Goal: Find specific page/section: Find specific page/section

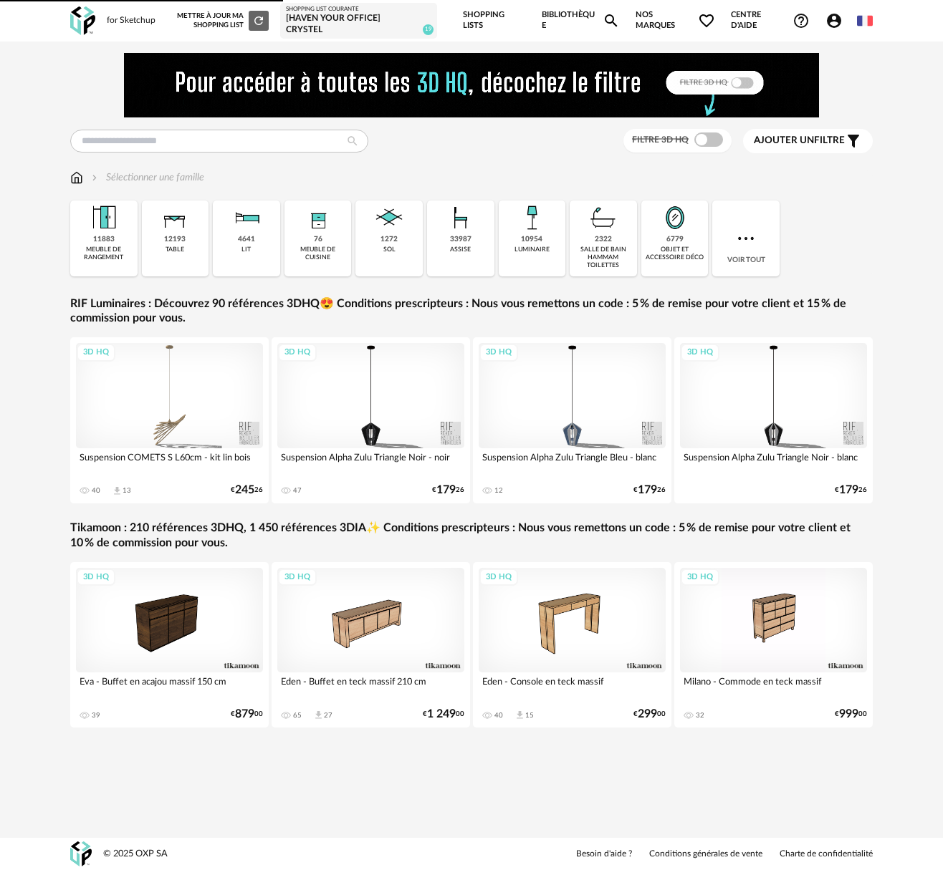
click at [335, 22] on div "[Haven your Office] Crystel" at bounding box center [358, 24] width 145 height 22
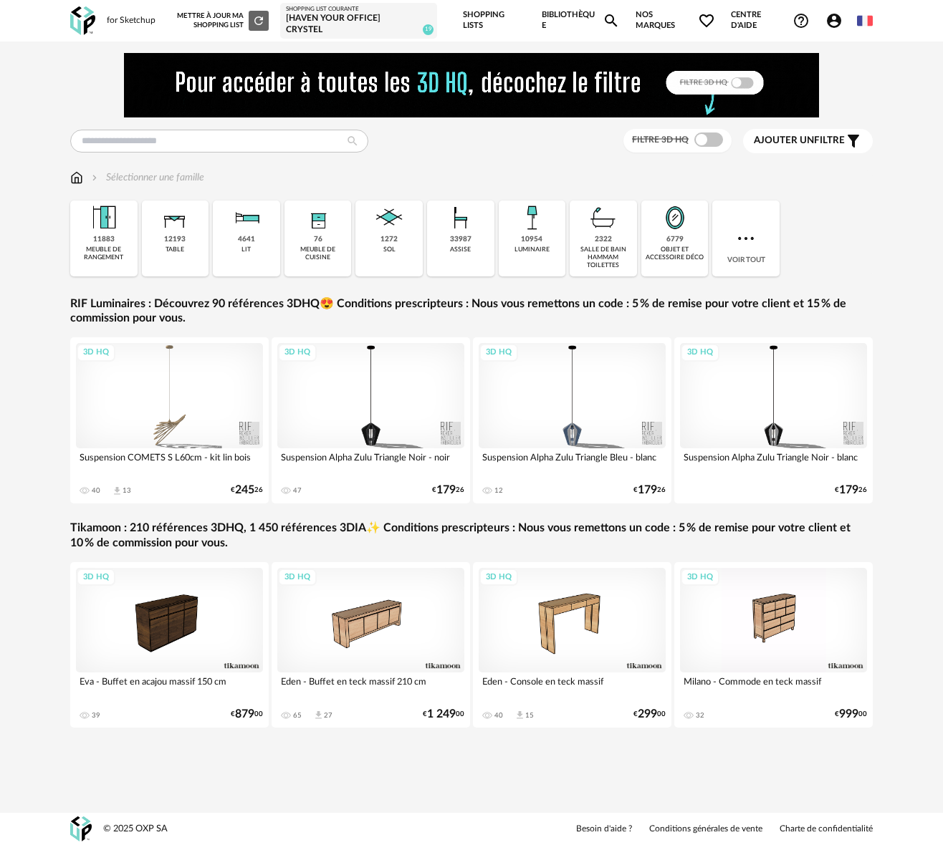
click at [481, 13] on link "Shopping Lists" at bounding box center [494, 21] width 63 height 42
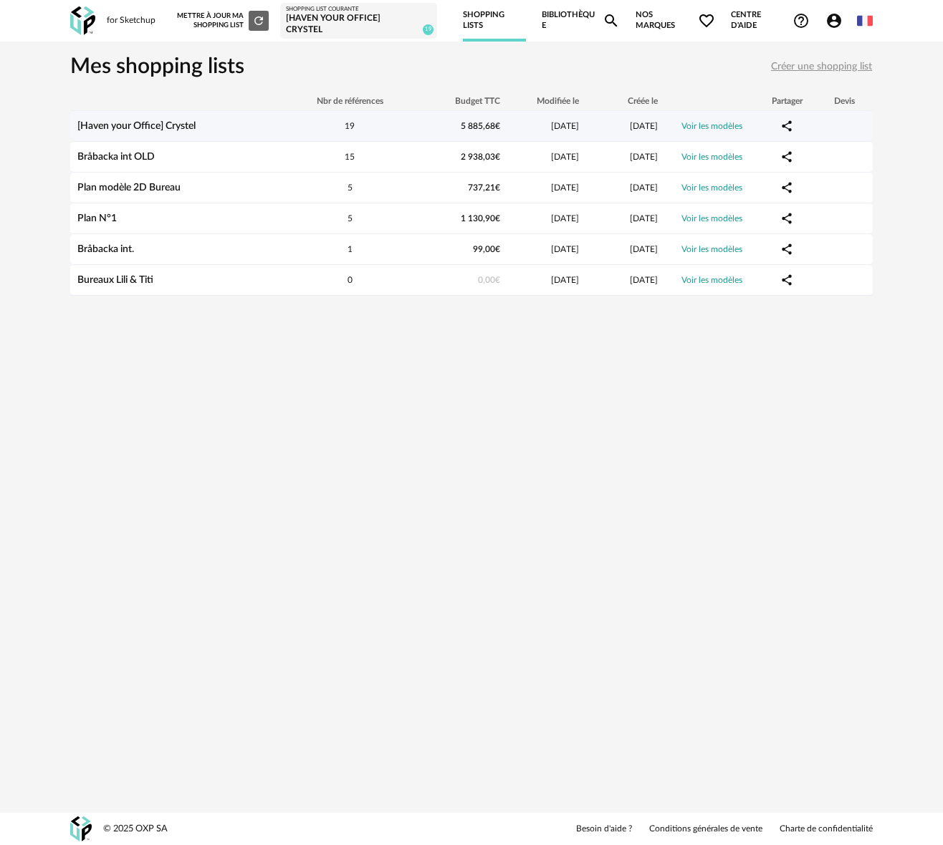
click at [284, 133] on div "[Haven your Office] Crystel" at bounding box center [177, 126] width 215 height 12
click at [174, 128] on link "[Haven your Office] Crystel" at bounding box center [136, 126] width 118 height 10
